Goal: Go to known website: Go to known website

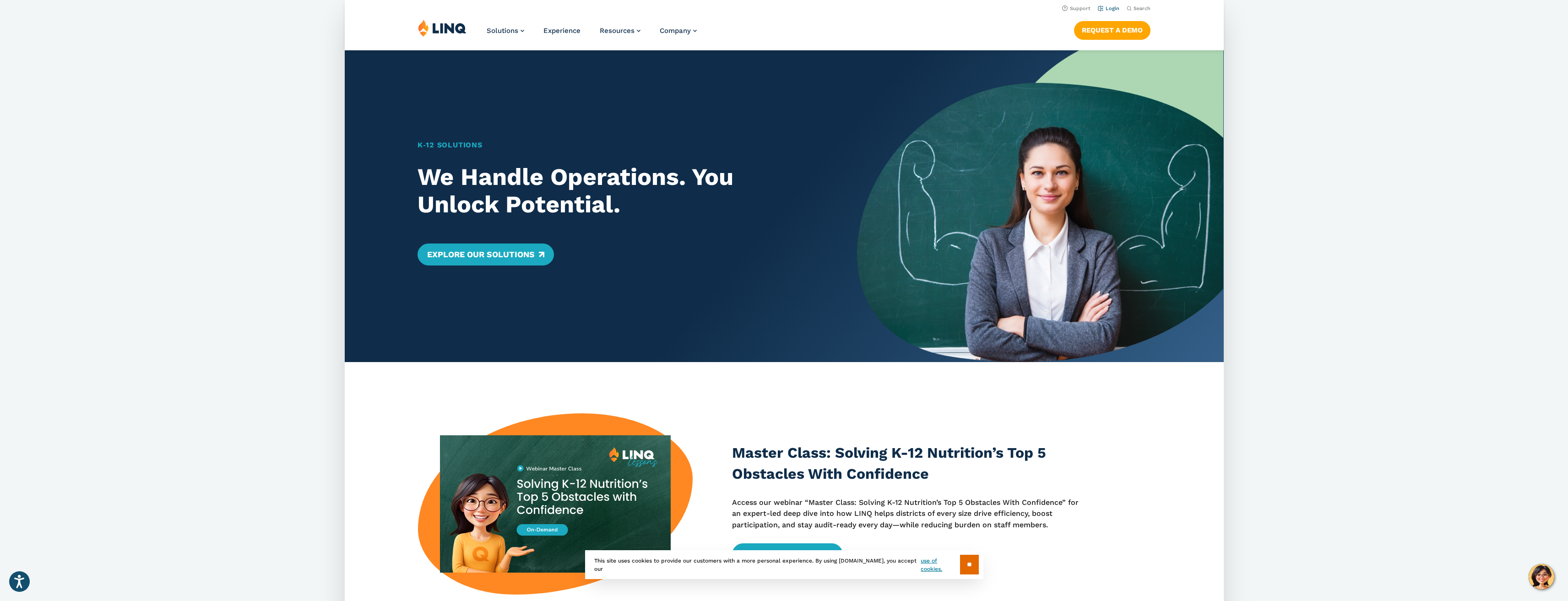
click at [1104, 10] on link "Login" at bounding box center [1108, 9] width 22 height 6
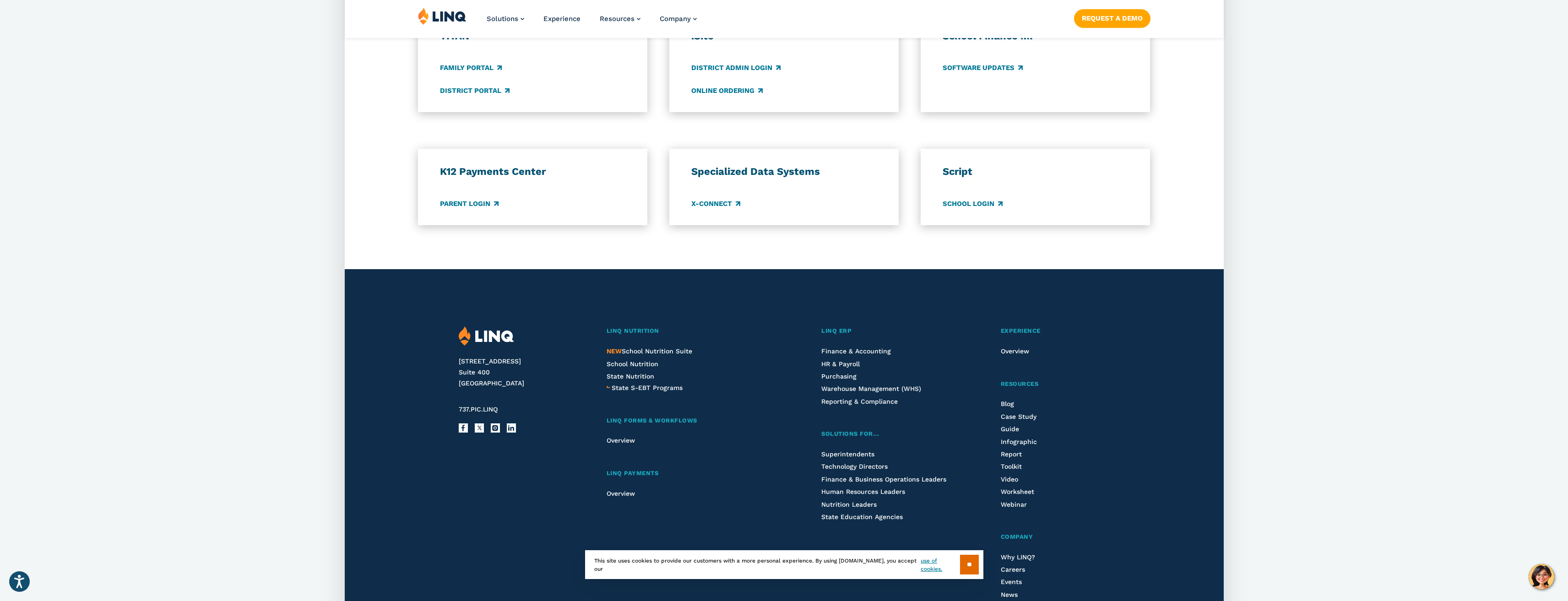
scroll to position [732, 0]
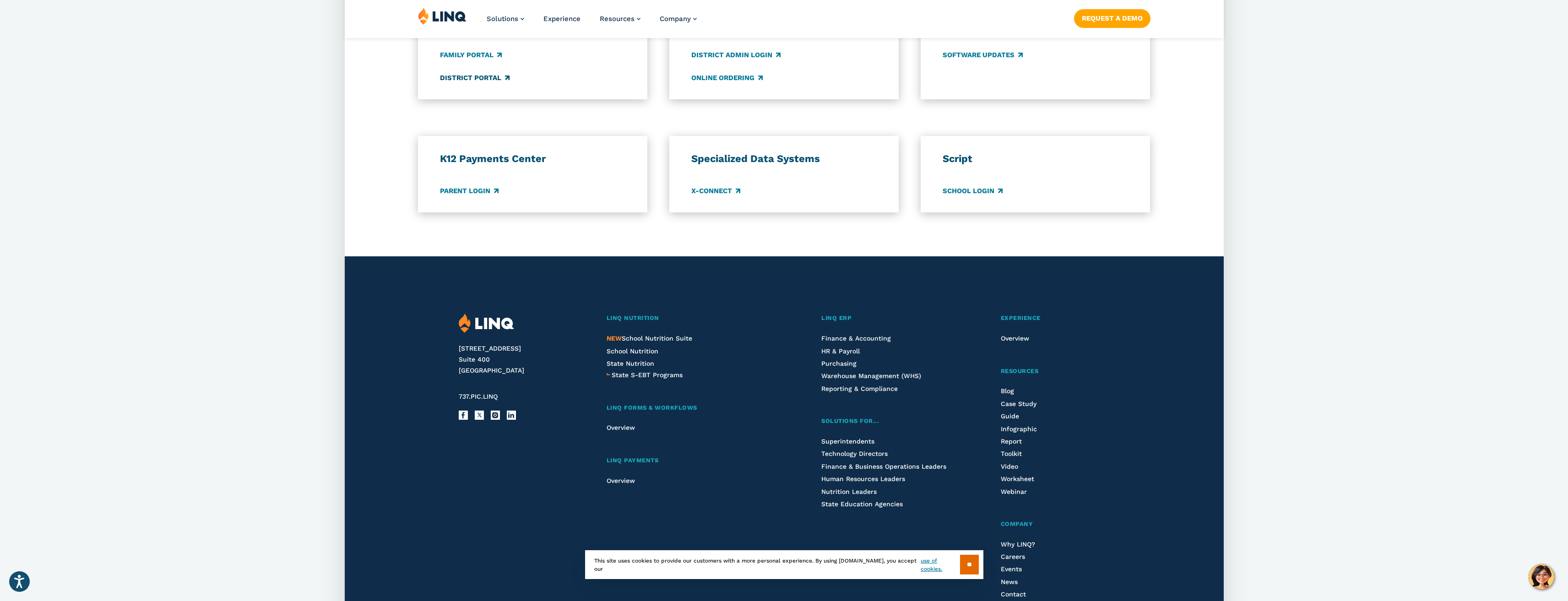
click at [468, 78] on link "District Portal" at bounding box center [474, 77] width 69 height 10
